Goal: Information Seeking & Learning: Learn about a topic

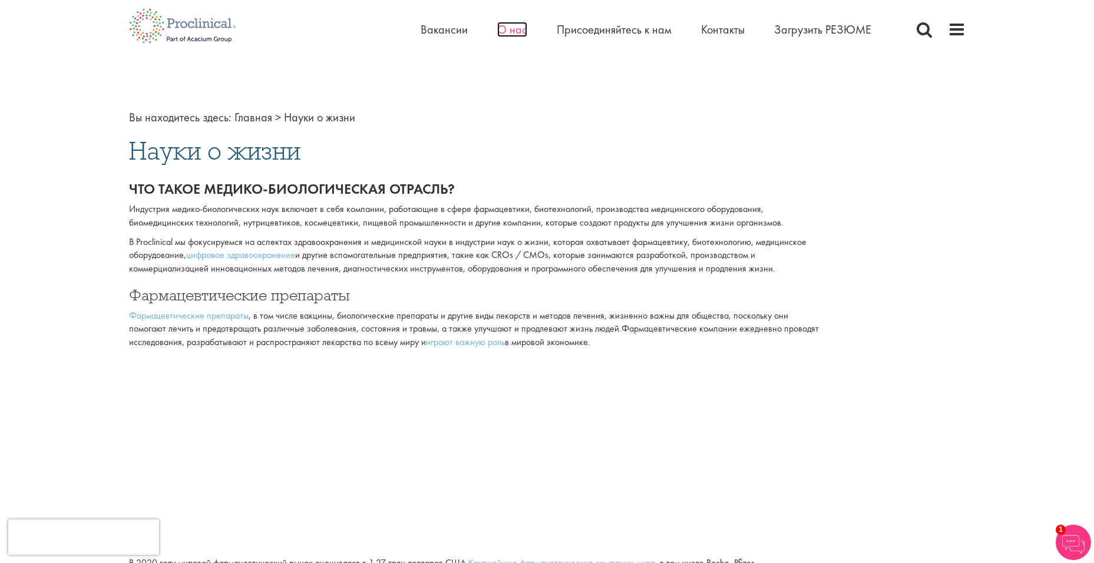
click at [513, 31] on ya-tr-span "О нас" at bounding box center [512, 29] width 30 height 15
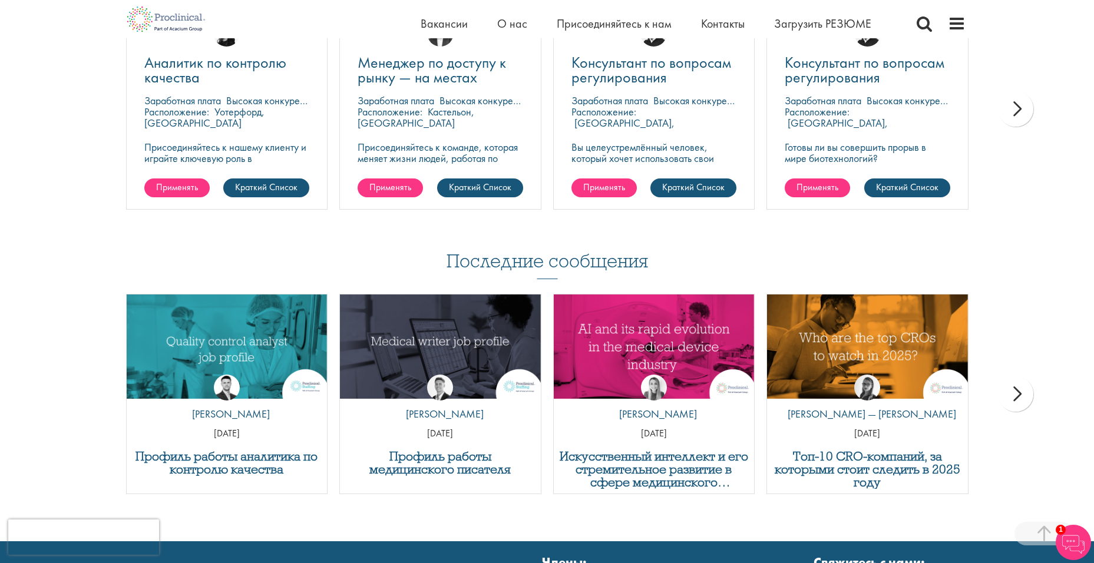
scroll to position [2083, 0]
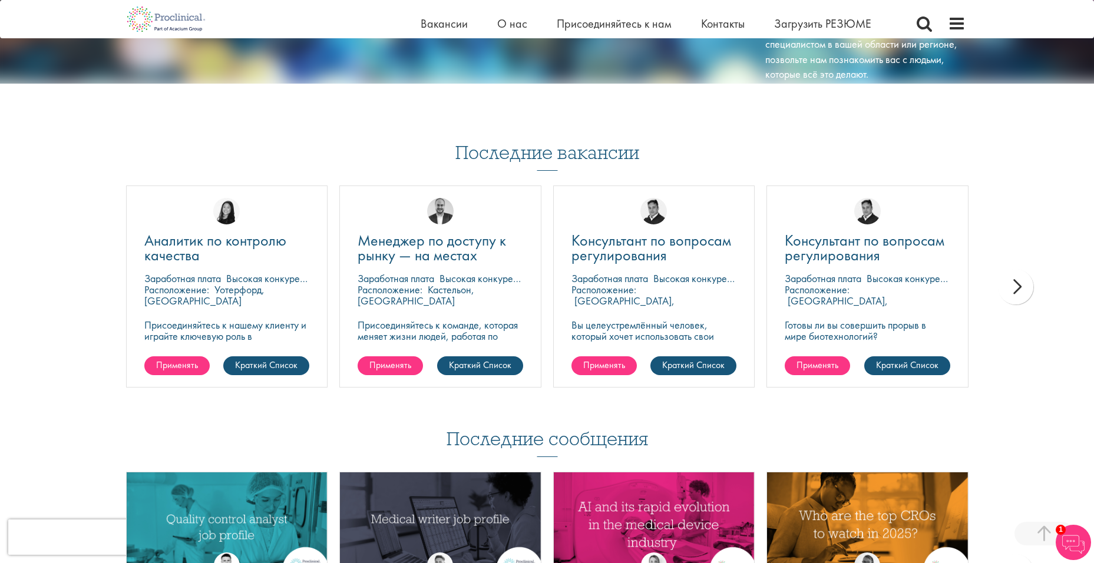
click at [1016, 283] on div "Далее" at bounding box center [1015, 286] width 35 height 35
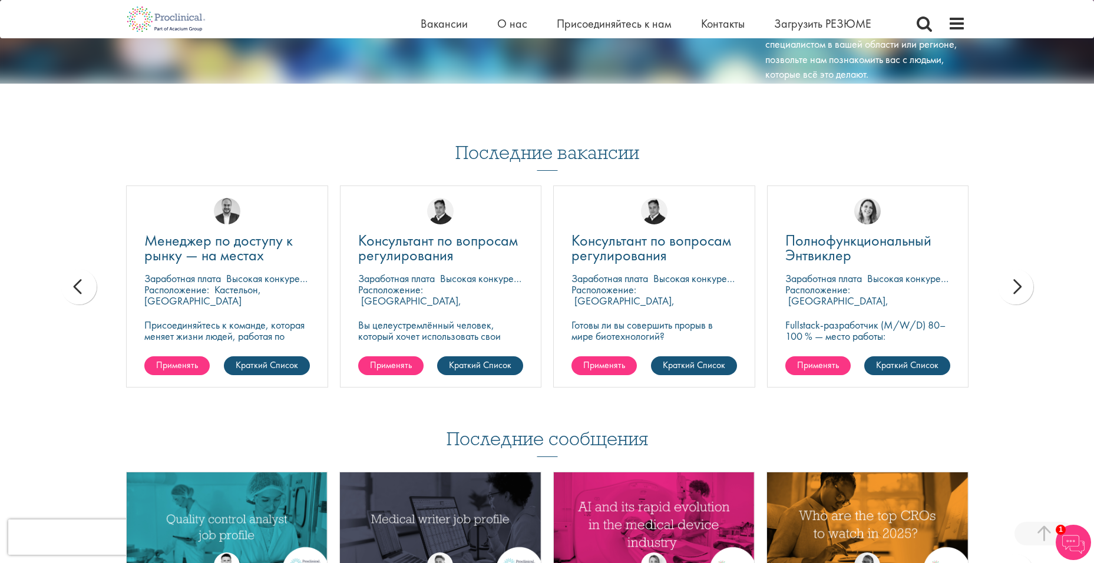
click at [1016, 283] on div "Далее" at bounding box center [1015, 286] width 35 height 35
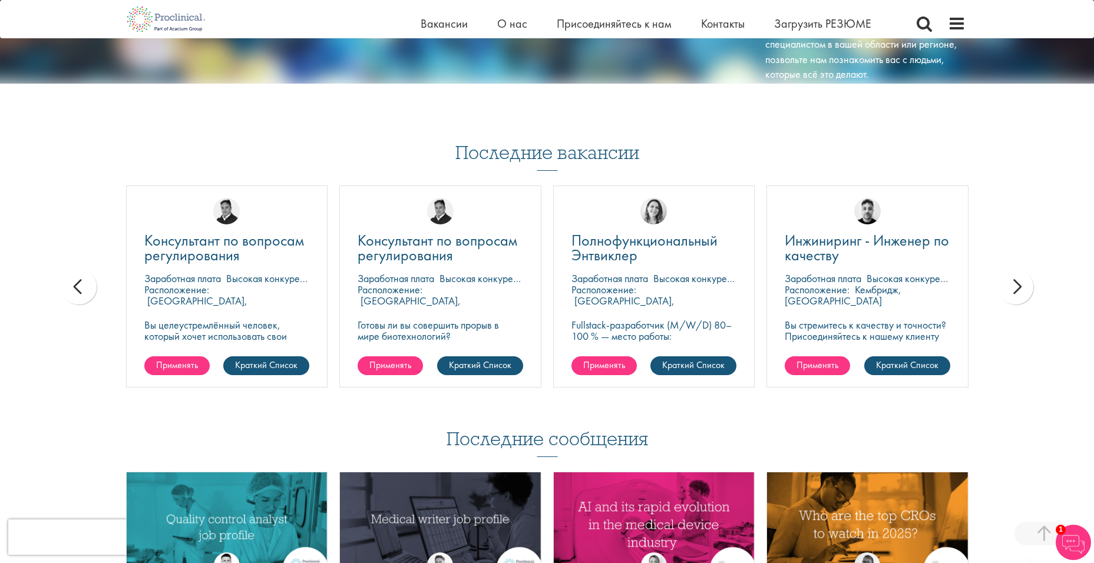
click at [1016, 283] on div "Далее" at bounding box center [1015, 286] width 35 height 35
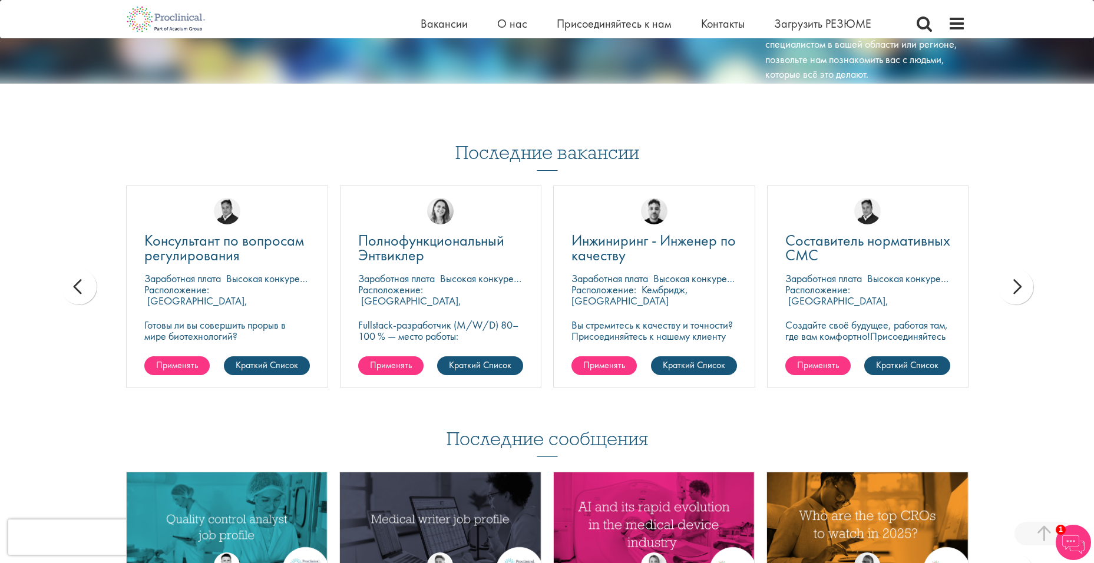
click at [1016, 283] on div "Далее" at bounding box center [1015, 286] width 35 height 35
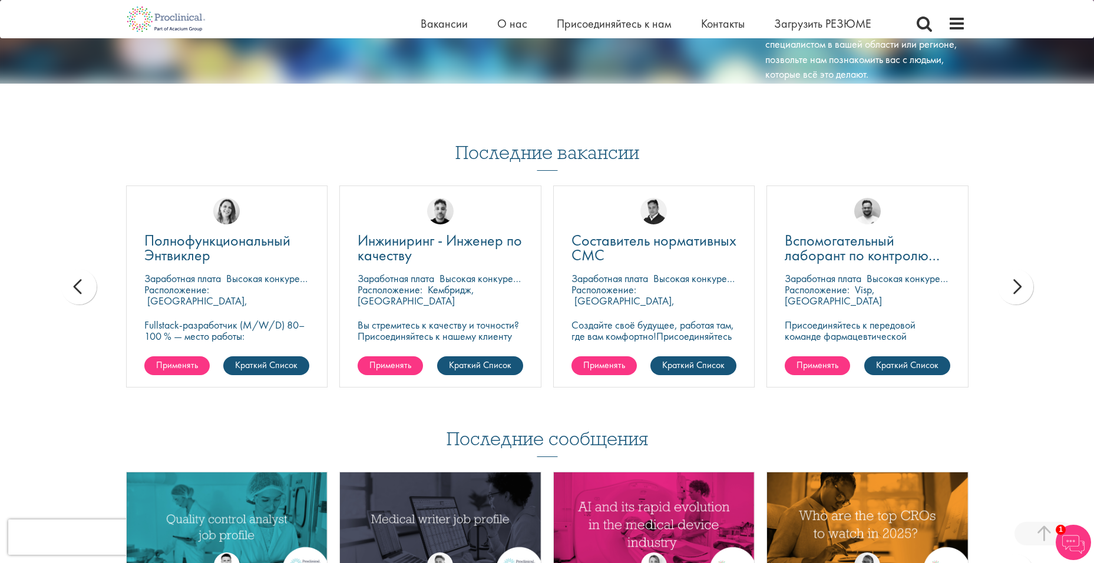
click at [1016, 283] on div "Далее" at bounding box center [1015, 286] width 35 height 35
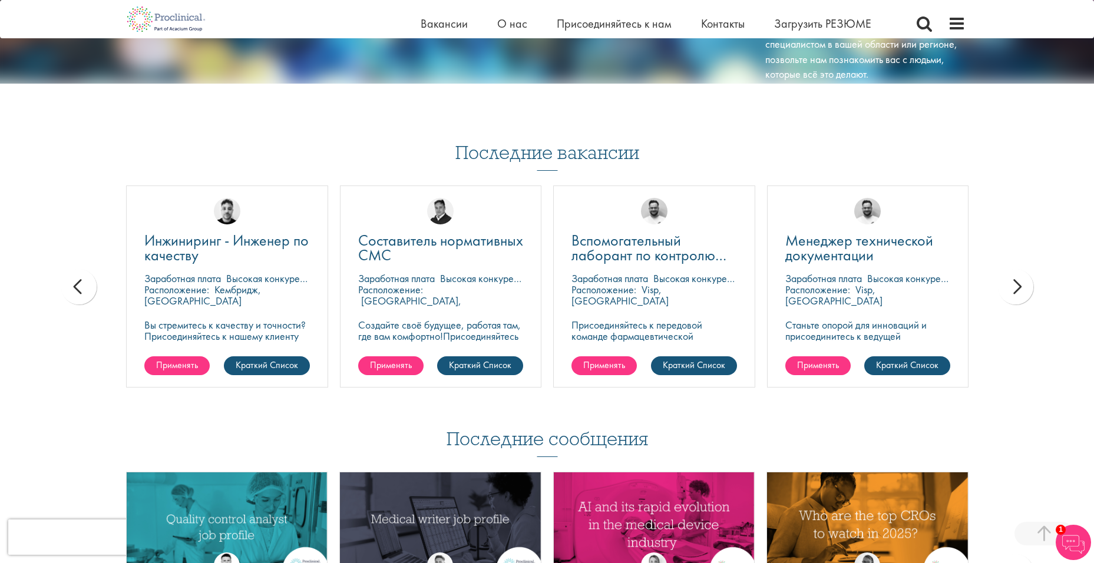
click at [1016, 283] on div "Далее" at bounding box center [1015, 286] width 35 height 35
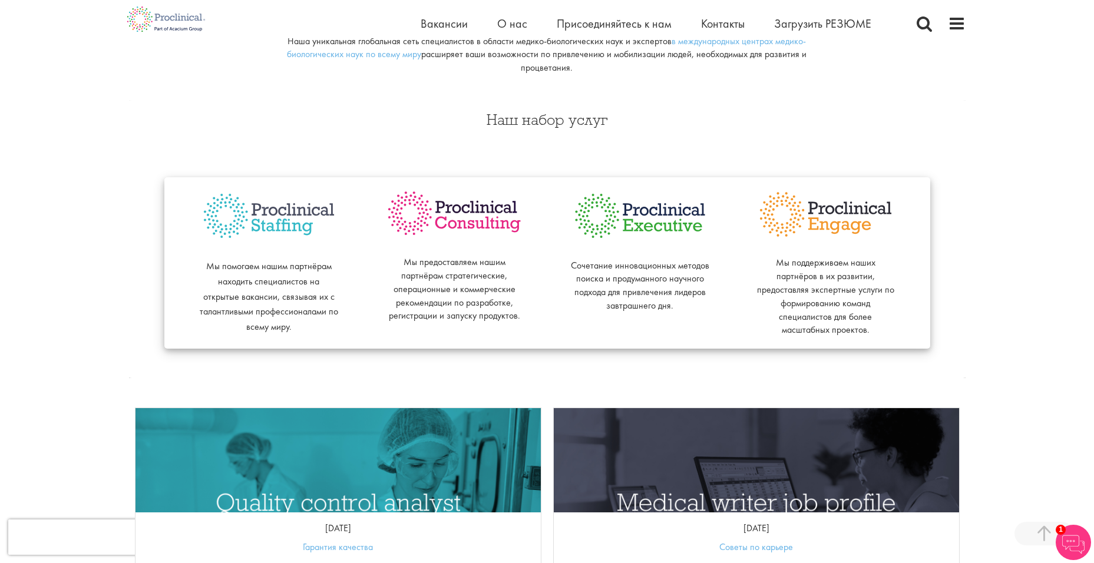
scroll to position [236, 0]
